Goal: Task Accomplishment & Management: Use online tool/utility

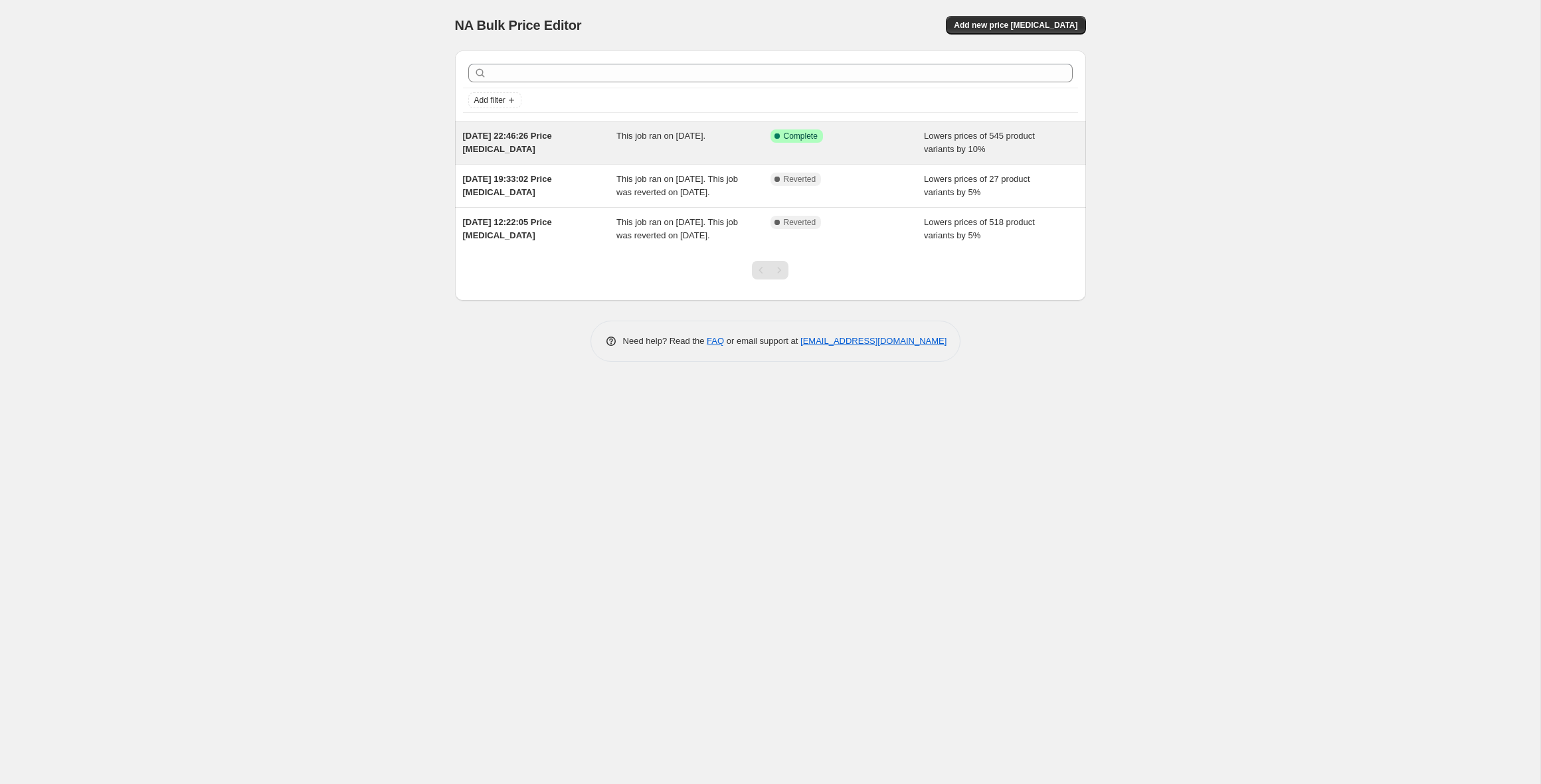
click at [599, 150] on div "6. Aug. 2025, 22:46:26 Price change job" at bounding box center [540, 142] width 154 height 26
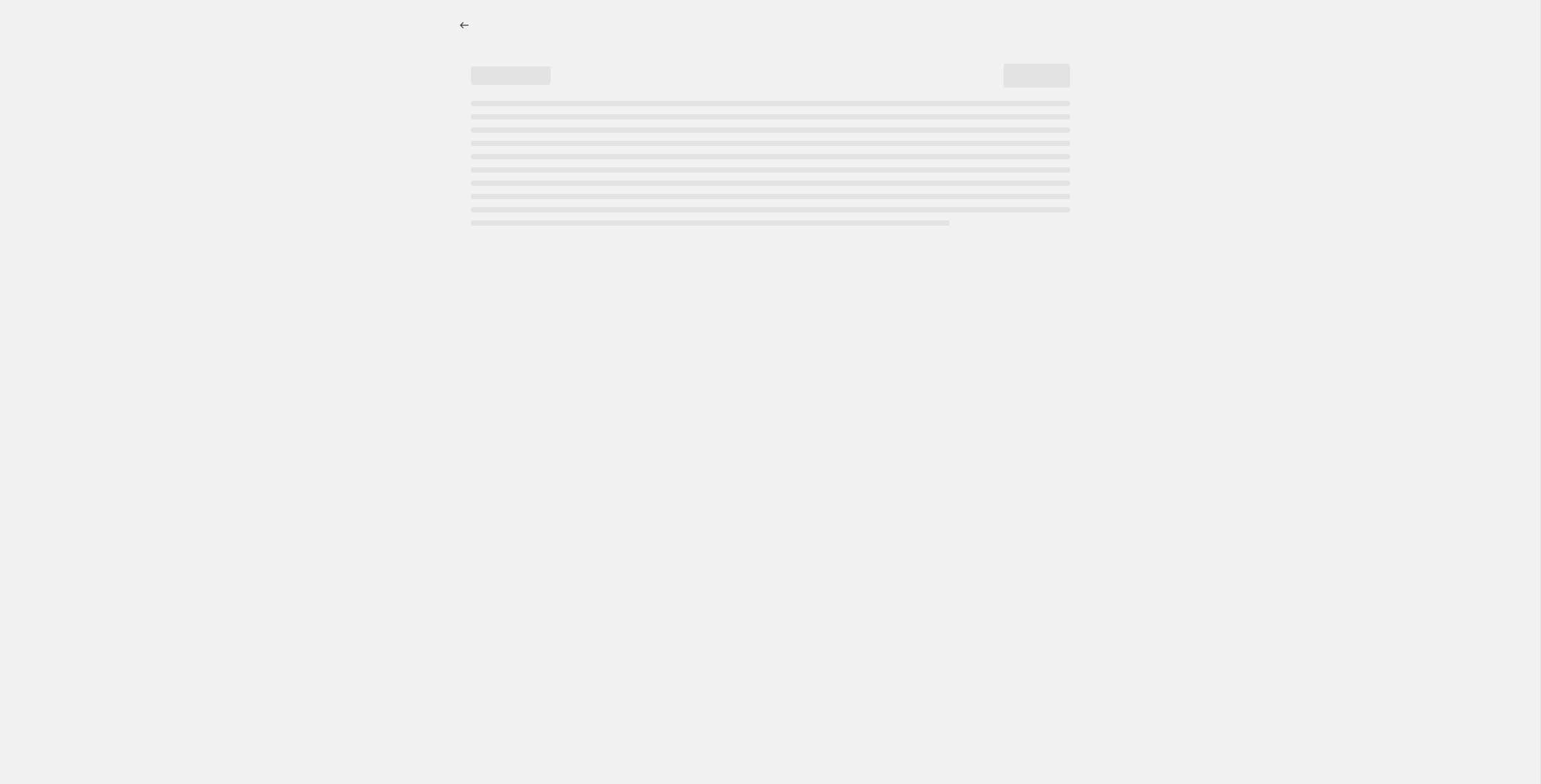
select select "percentage"
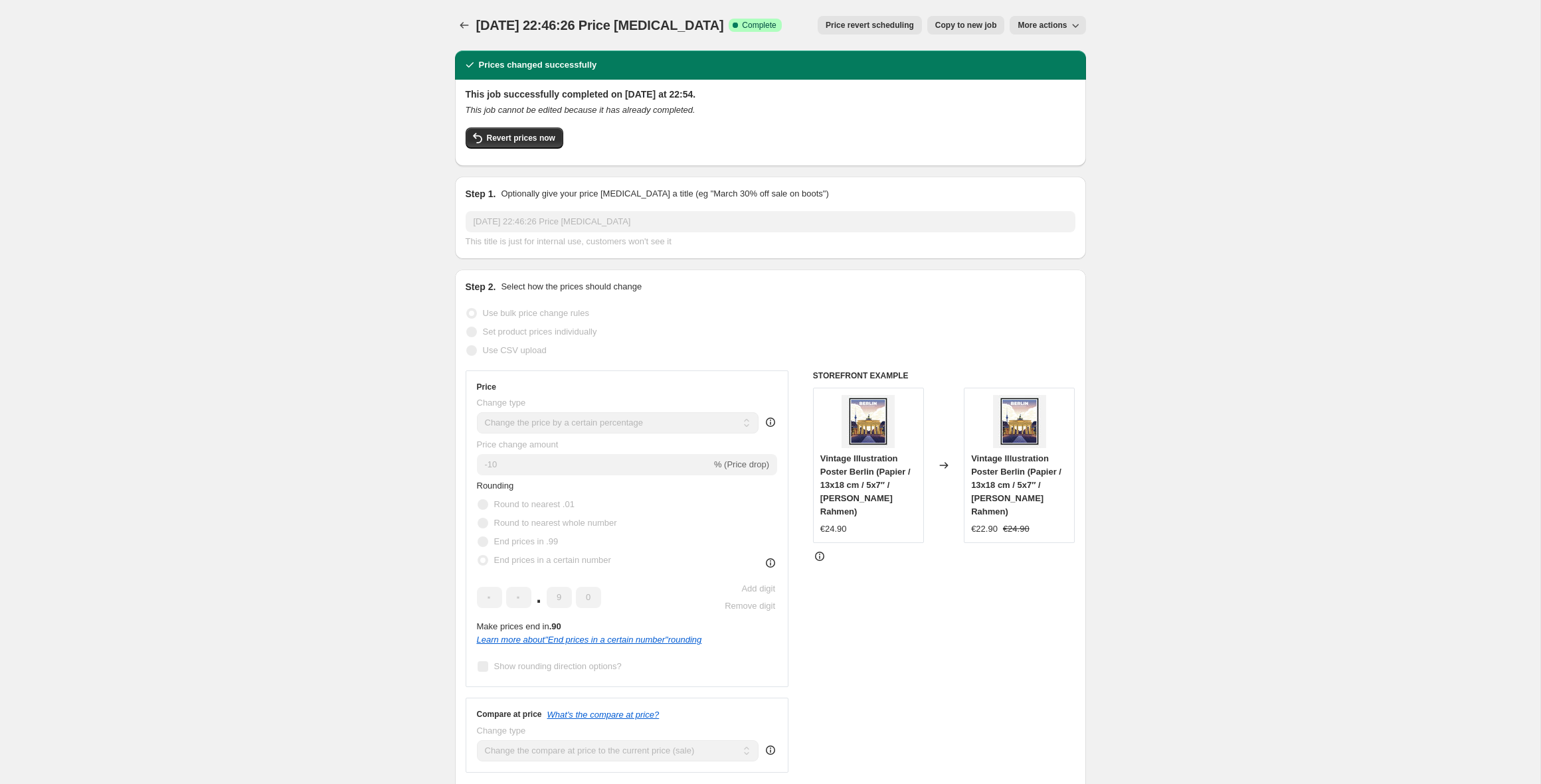
click at [1034, 28] on span "More actions" at bounding box center [1042, 25] width 49 height 10
click at [886, 105] on div "This job cannot be edited because it has already completed." at bounding box center [770, 110] width 609 height 13
click at [531, 131] on button "Revert prices now" at bounding box center [514, 138] width 97 height 21
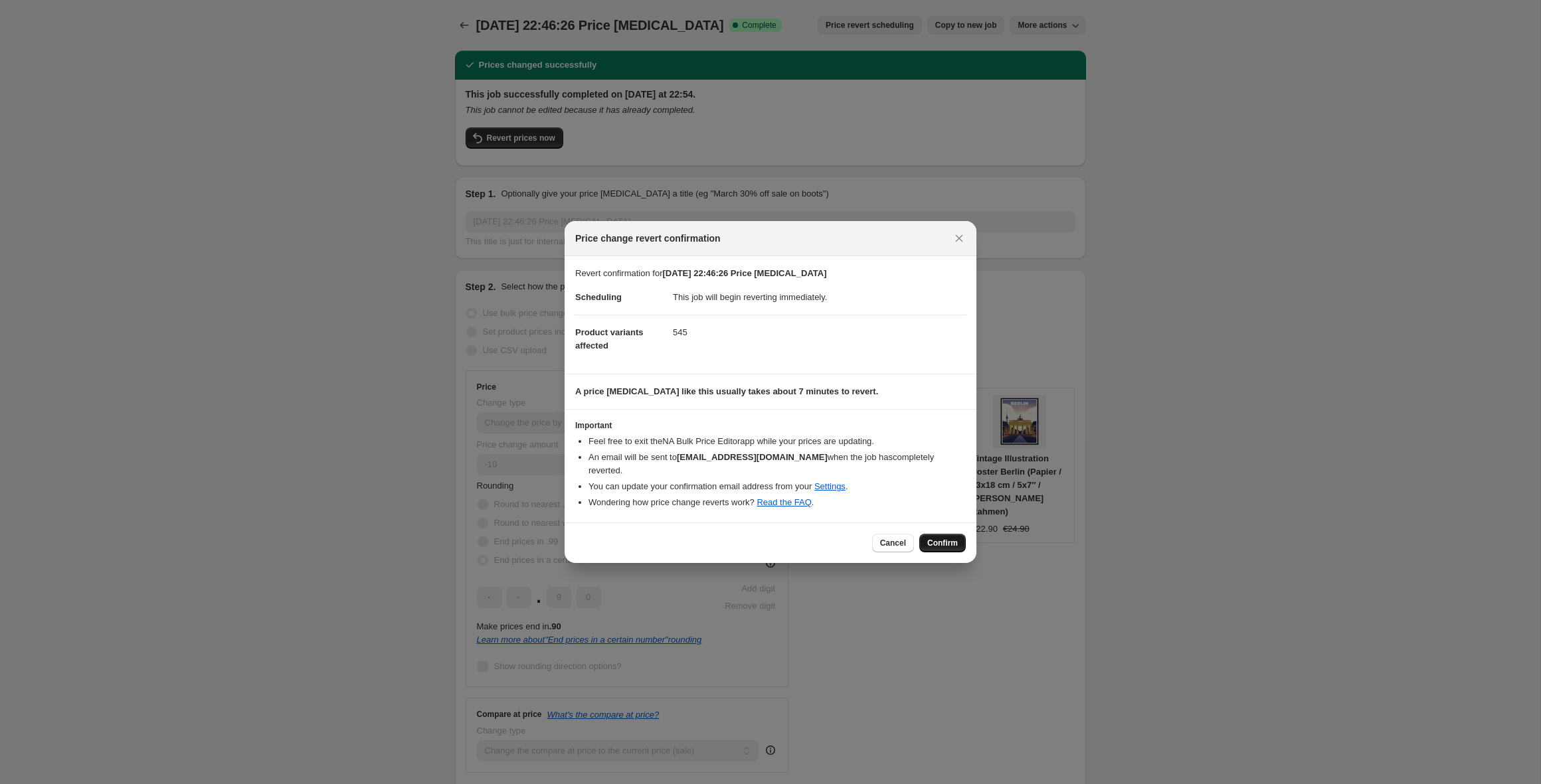
click at [934, 534] on button "Confirm" at bounding box center [942, 543] width 46 height 19
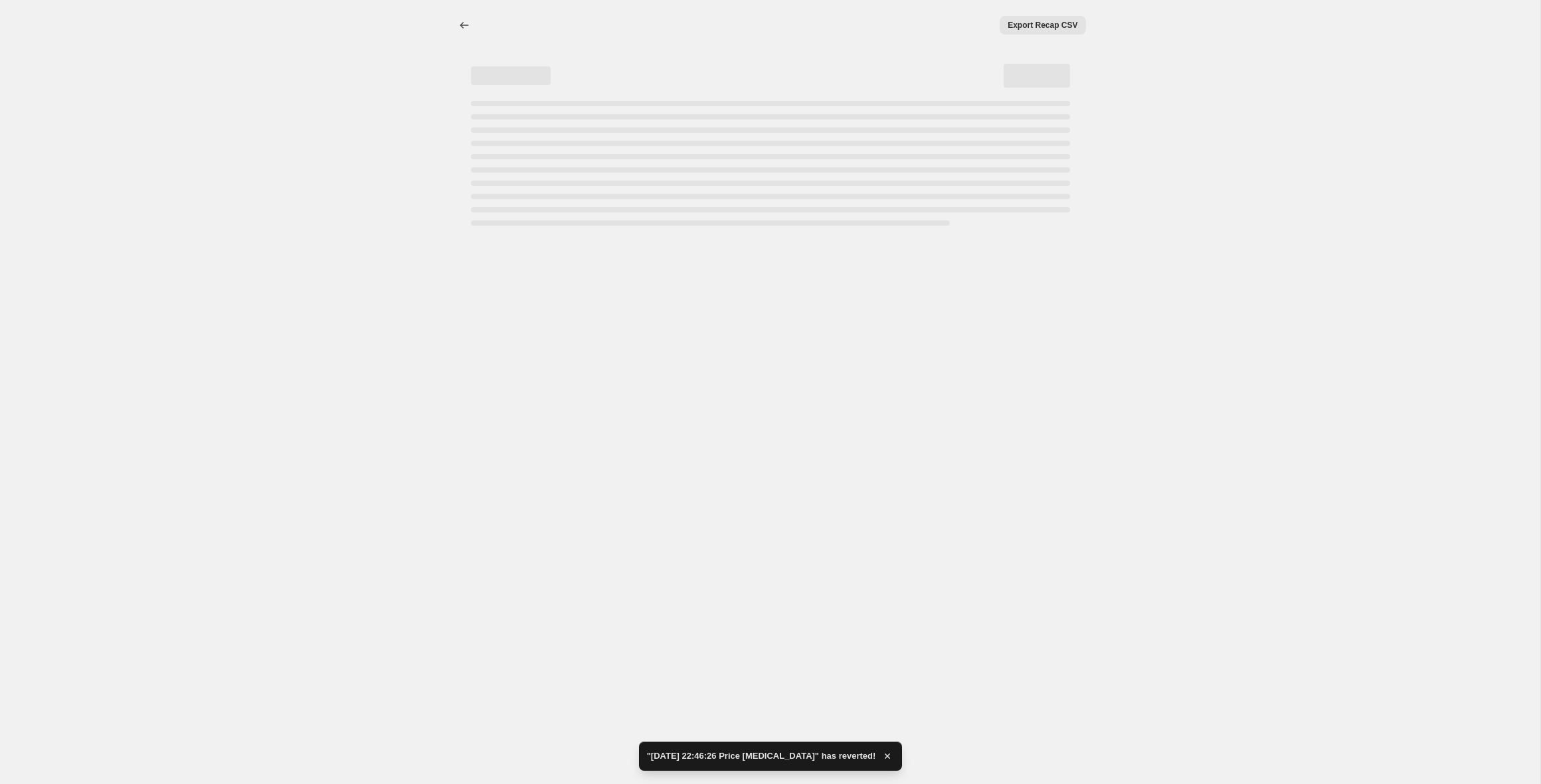
select select "percentage"
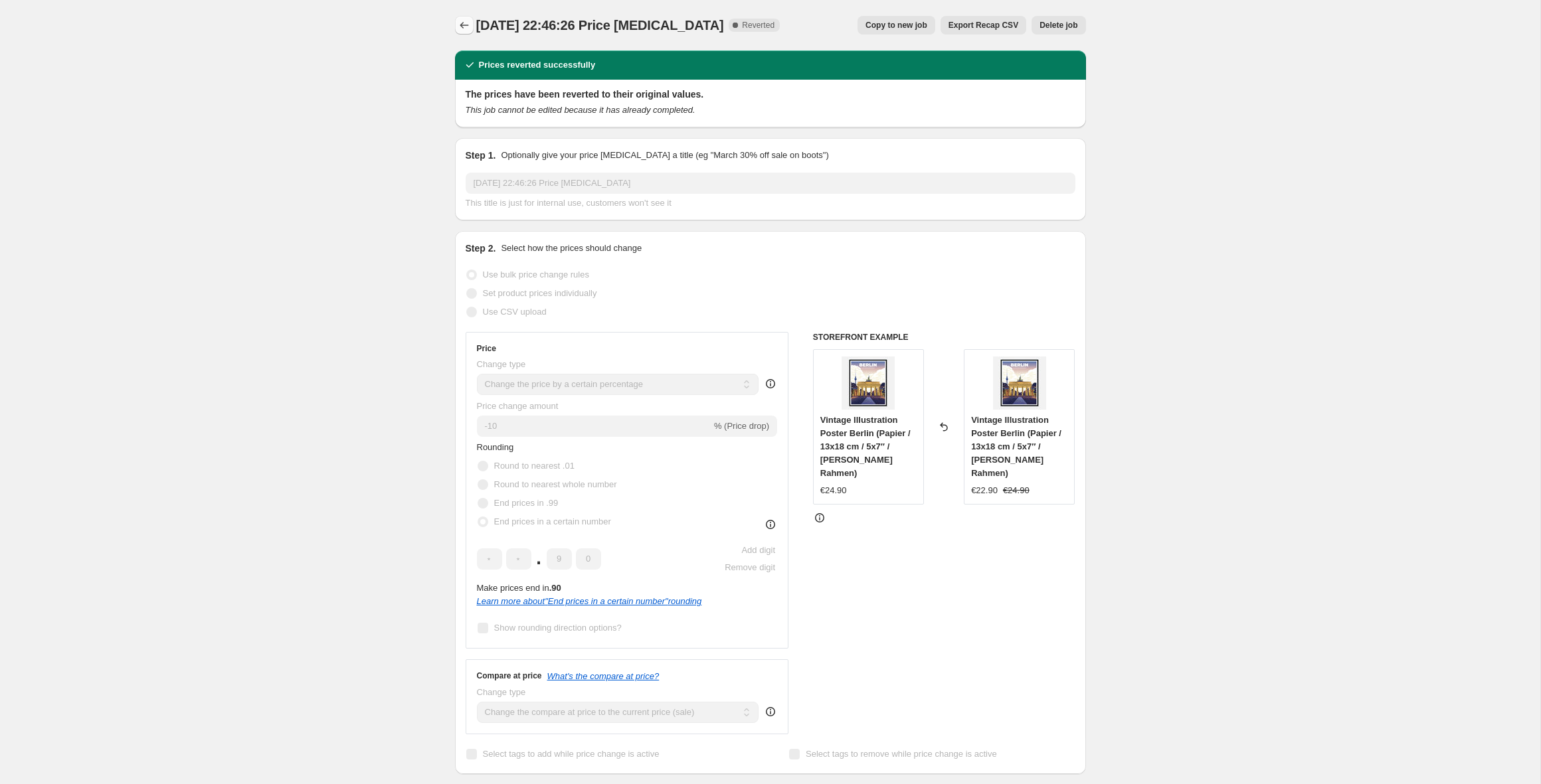
click at [469, 28] on icon "Price change jobs" at bounding box center [464, 25] width 13 height 13
